Goal: Task Accomplishment & Management: Complete application form

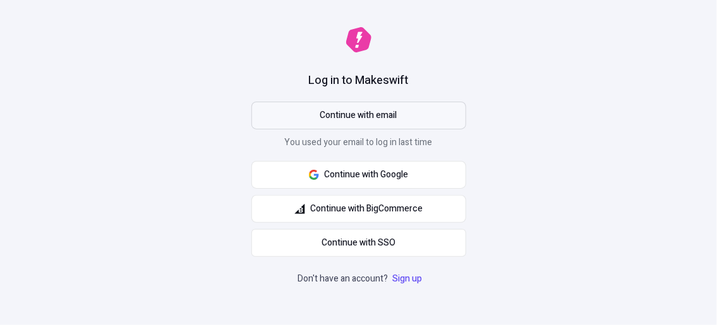
click at [363, 116] on span "Continue with email" at bounding box center [358, 116] width 77 height 14
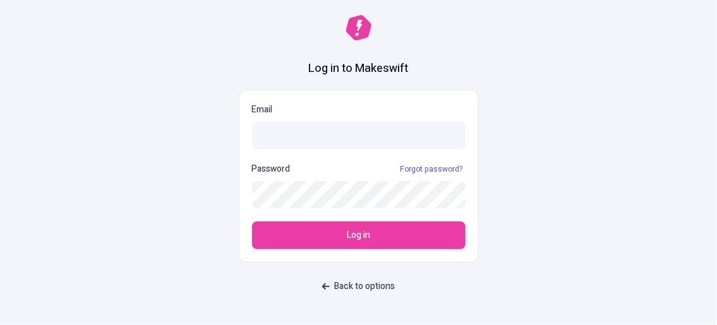
type input "6bec2a292e@emaily.pro"
click at [367, 135] on input "6bec2a292e@emaily.pro" at bounding box center [359, 136] width 214 height 28
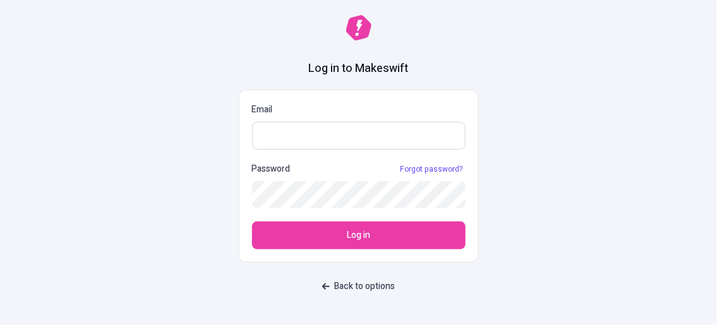
paste input "8c770e5602@webxios.pro"
type input "8c770e5602@webxios.pro"
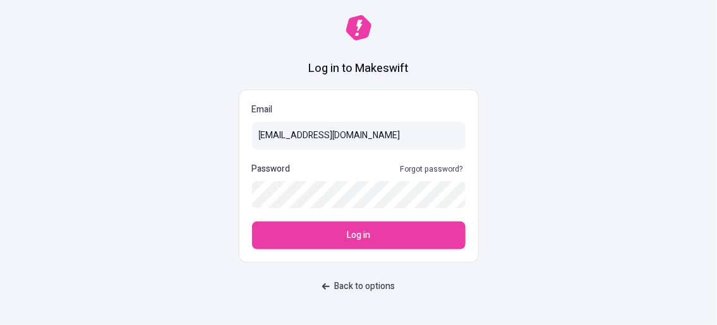
click at [459, 171] on link "Forgot password?" at bounding box center [432, 169] width 68 height 10
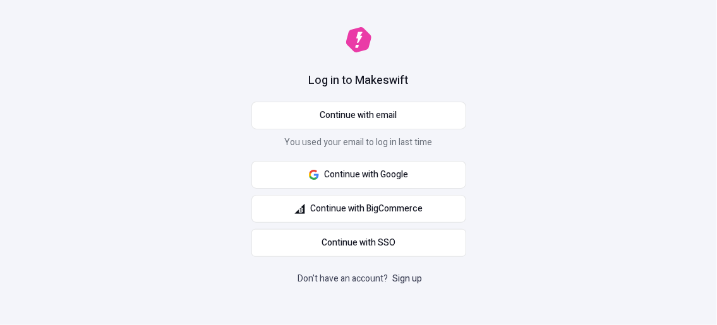
click at [413, 272] on link "Sign up" at bounding box center [407, 278] width 35 height 13
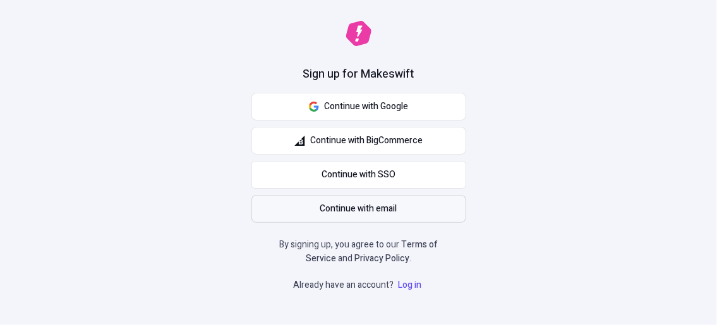
click at [351, 222] on button "Continue with email" at bounding box center [359, 209] width 215 height 28
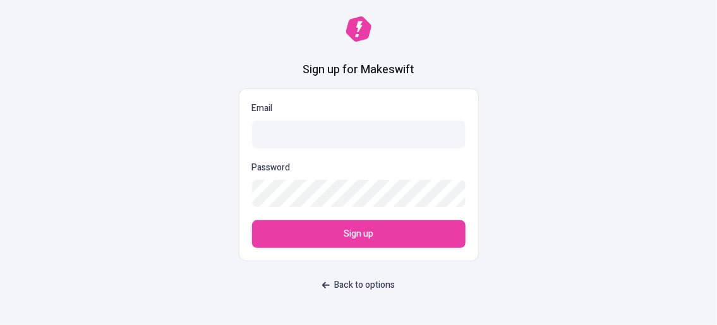
type input "6bec2a292e@emaily.pro"
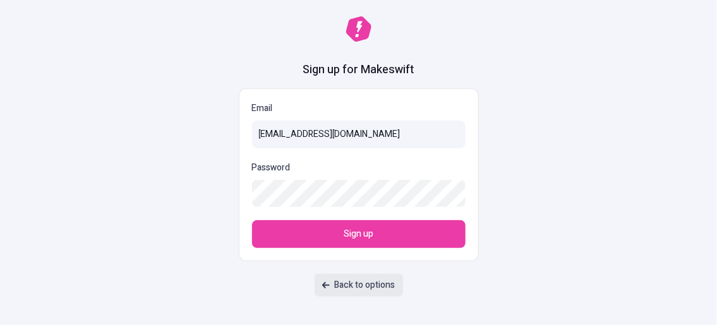
click at [368, 281] on span "Back to options" at bounding box center [365, 286] width 61 height 14
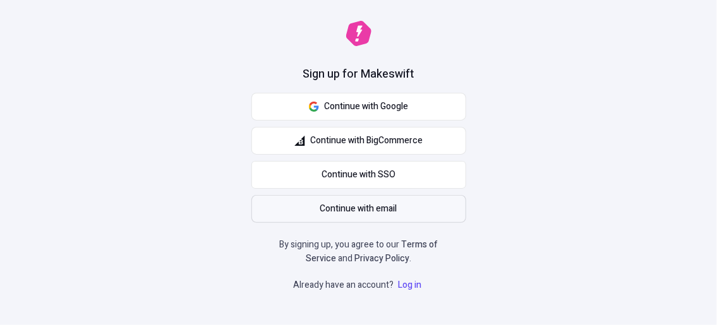
click at [354, 202] on span "Continue with email" at bounding box center [358, 209] width 77 height 14
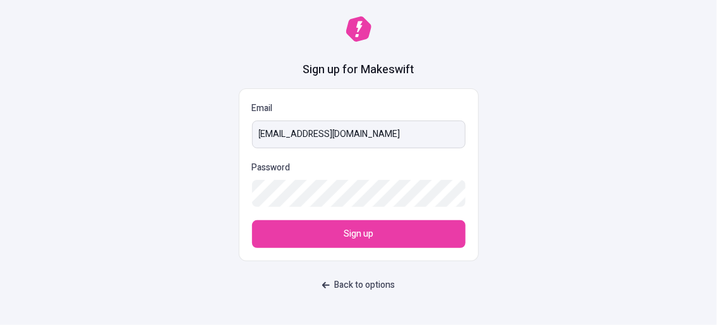
click at [356, 130] on input "6bec2a292e@emaily.pro" at bounding box center [359, 135] width 214 height 28
type input "[EMAIL_ADDRESS][DOMAIN_NAME]"
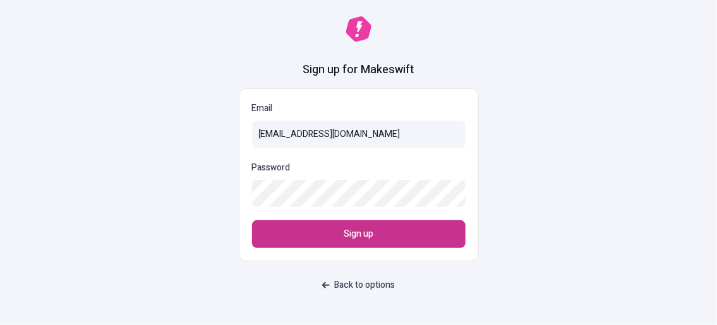
click at [339, 241] on button "Sign up" at bounding box center [359, 235] width 214 height 28
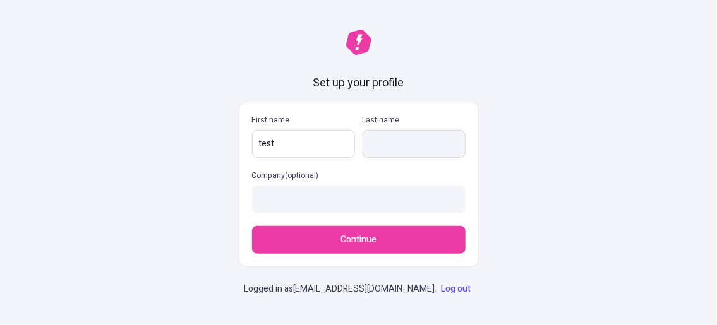
type input "test"
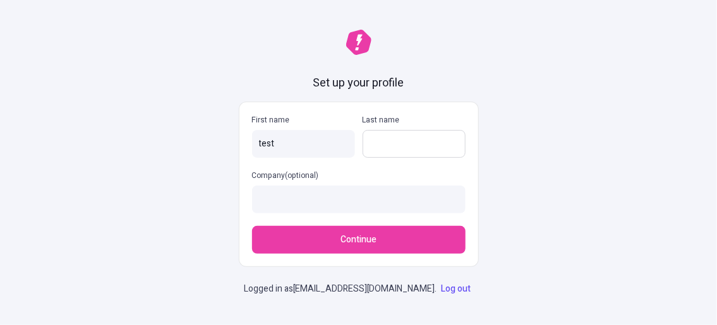
click at [403, 137] on input "Last name" at bounding box center [414, 144] width 103 height 28
type input "test"
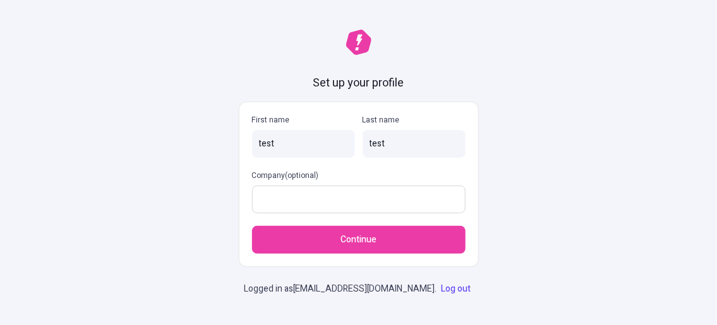
click at [339, 191] on input "Company (optional)" at bounding box center [359, 200] width 214 height 28
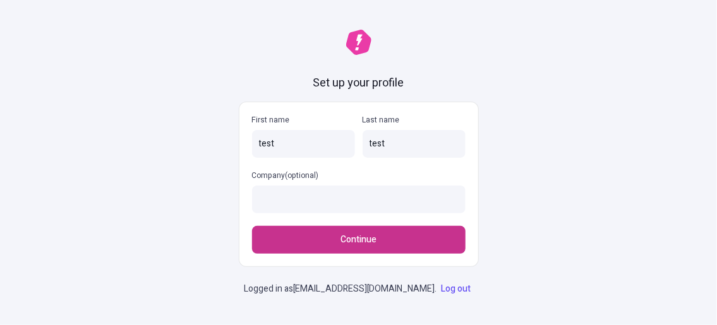
click at [342, 231] on button "Continue" at bounding box center [359, 240] width 214 height 28
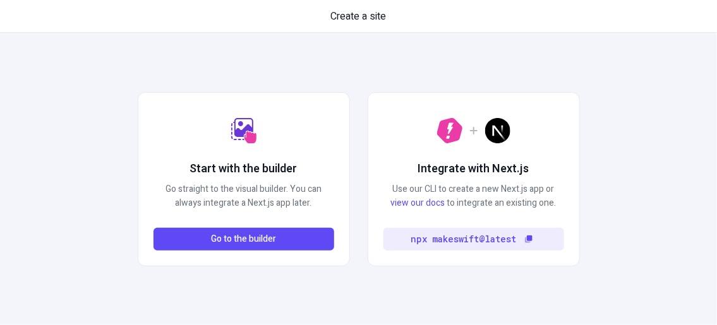
click at [494, 56] on div "Start with the builder Go straight to the visual builder. You can always integr…" at bounding box center [358, 179] width 717 height 293
click at [524, 152] on div "Integrate with Next.js Use our CLI to create a new Next.js app or view our docs…" at bounding box center [474, 179] width 212 height 174
click at [478, 42] on div "Start with the builder Go straight to the visual builder. You can always integr…" at bounding box center [358, 179] width 717 height 293
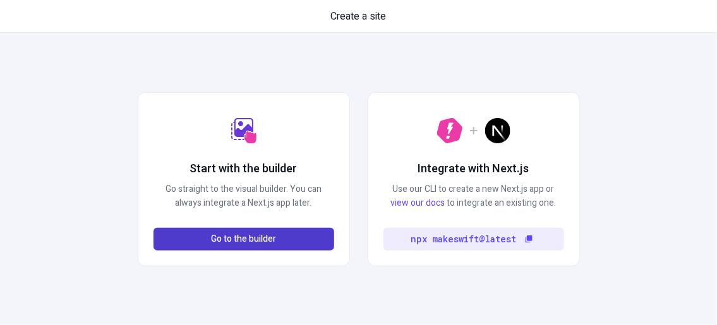
click at [262, 239] on span "Go to the builder" at bounding box center [243, 240] width 65 height 14
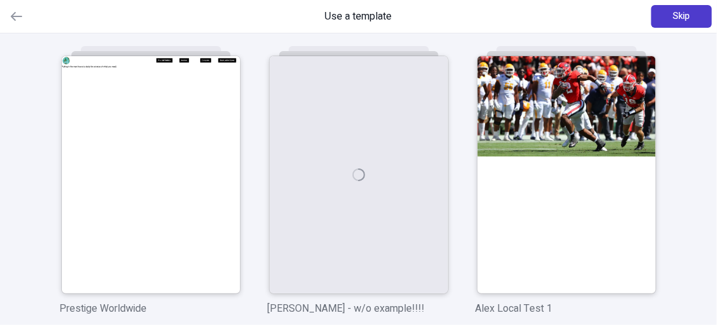
click at [684, 19] on span "Skip" at bounding box center [682, 16] width 17 height 14
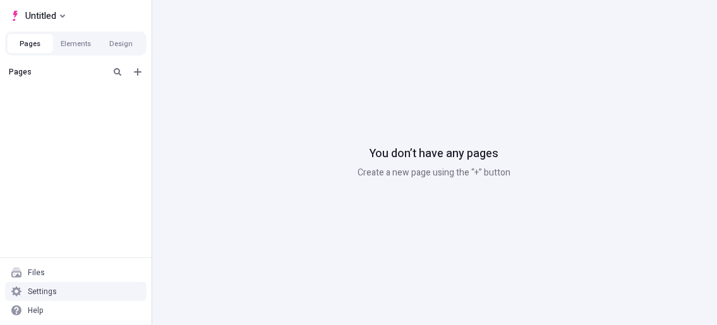
click at [38, 300] on div "Settings" at bounding box center [76, 291] width 142 height 19
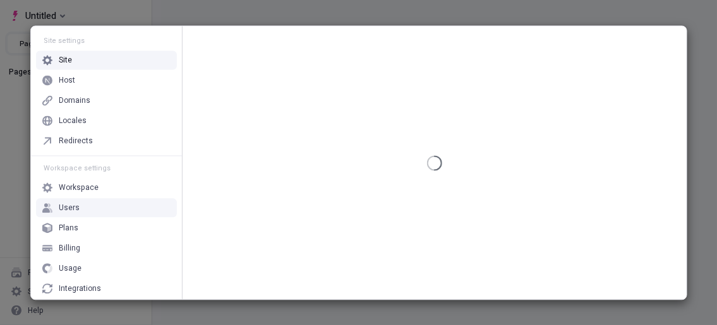
click at [86, 201] on div "Users" at bounding box center [106, 207] width 141 height 19
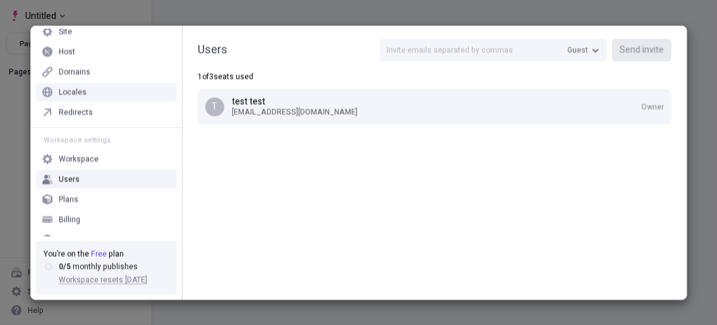
scroll to position [36, 0]
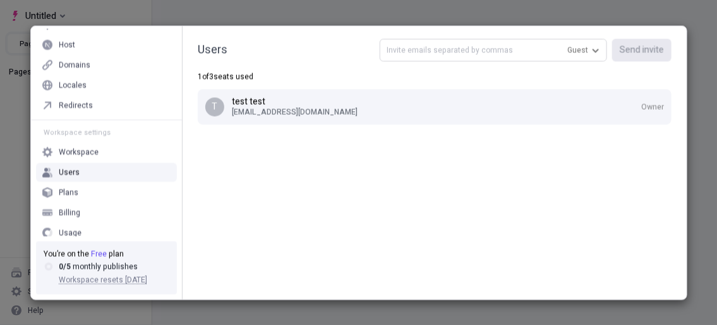
click at [517, 58] on input "text" at bounding box center [493, 50] width 227 height 23
